Goal: Task Accomplishment & Management: Manage account settings

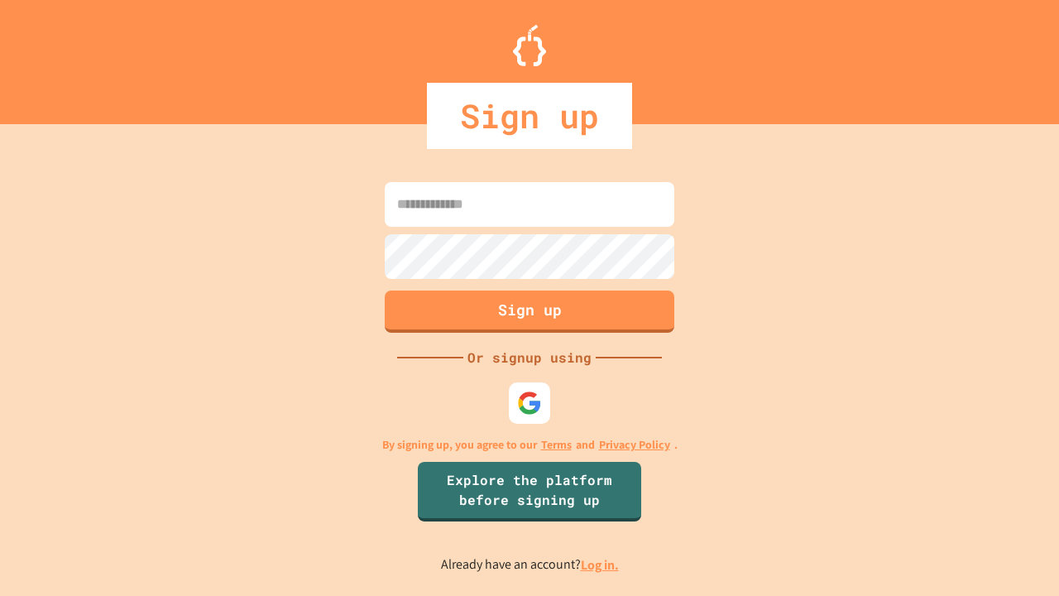
click at [601, 564] on link "Log in." at bounding box center [600, 564] width 38 height 17
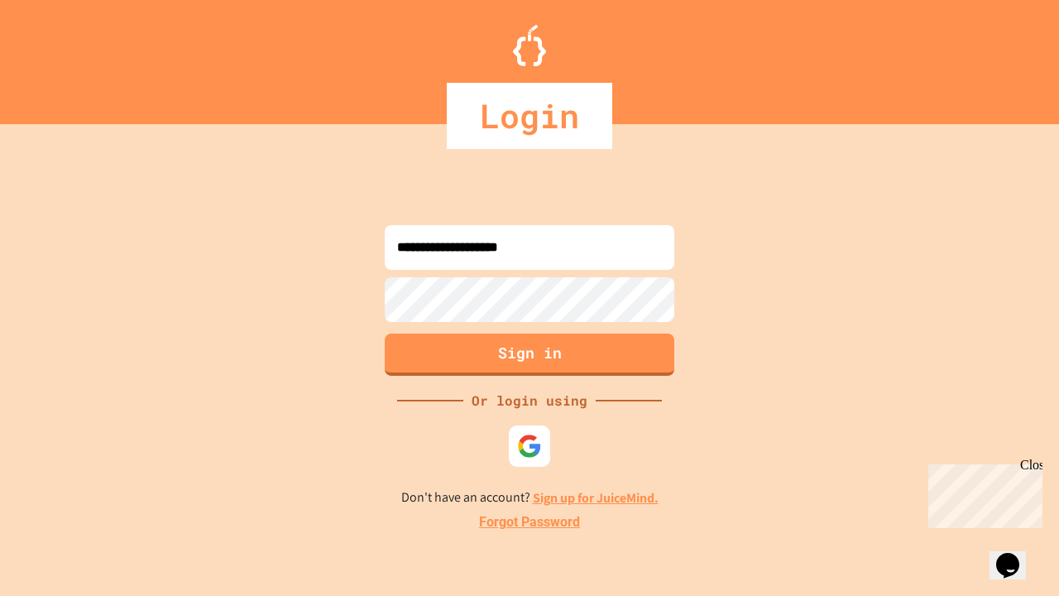
type input "**********"
